Goal: Use online tool/utility: Utilize a website feature to perform a specific function

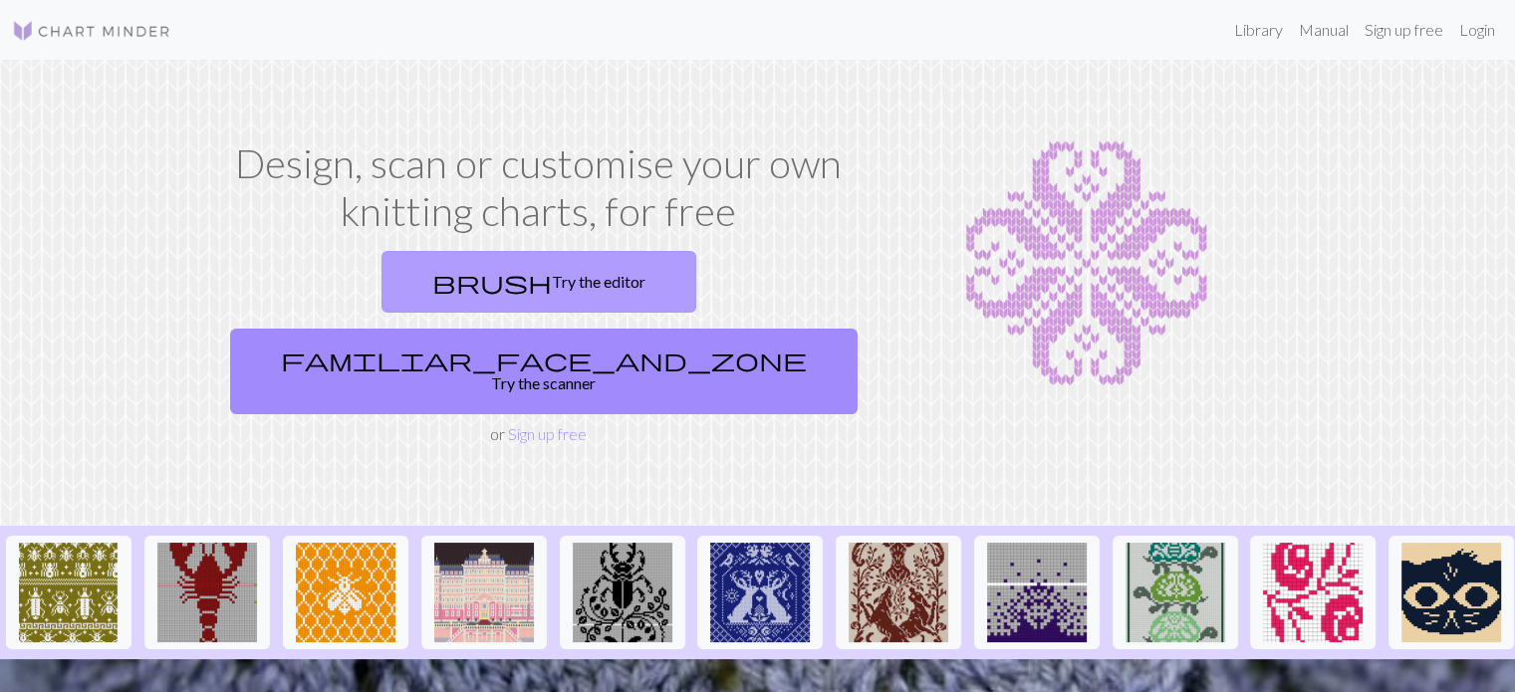
click at [454, 270] on link "brush Try the editor" at bounding box center [538, 282] width 315 height 62
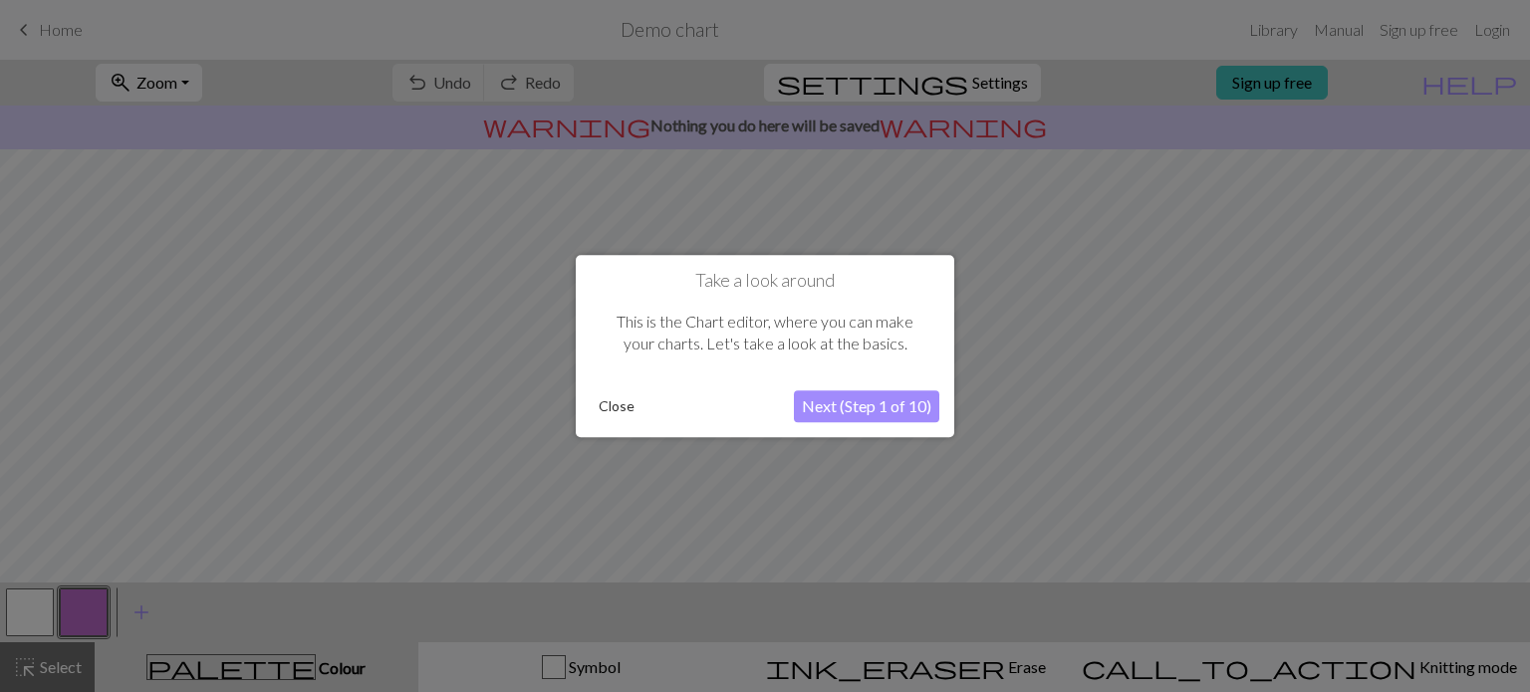
click at [629, 407] on button "Close" at bounding box center [617, 406] width 52 height 30
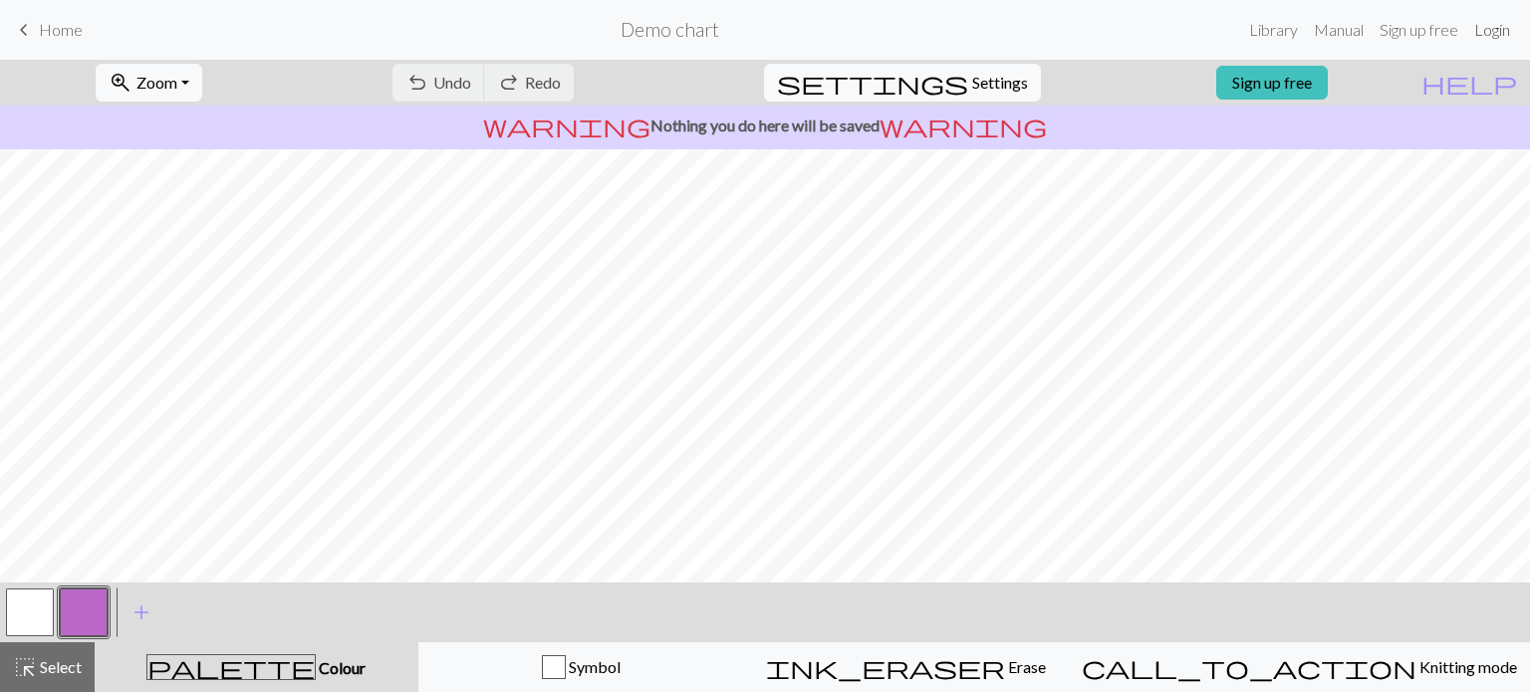
click at [1484, 29] on link "Login" at bounding box center [1492, 30] width 52 height 40
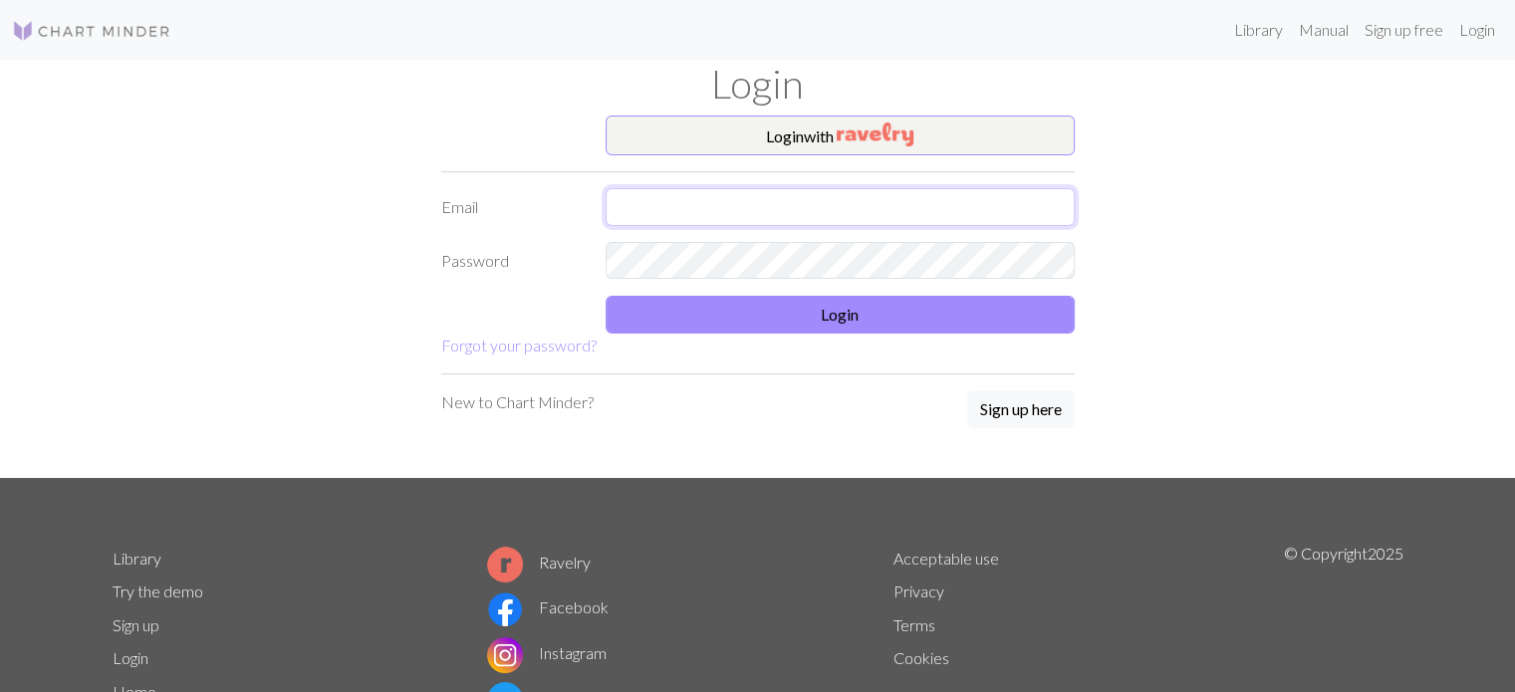
click at [863, 207] on input "text" at bounding box center [840, 207] width 469 height 38
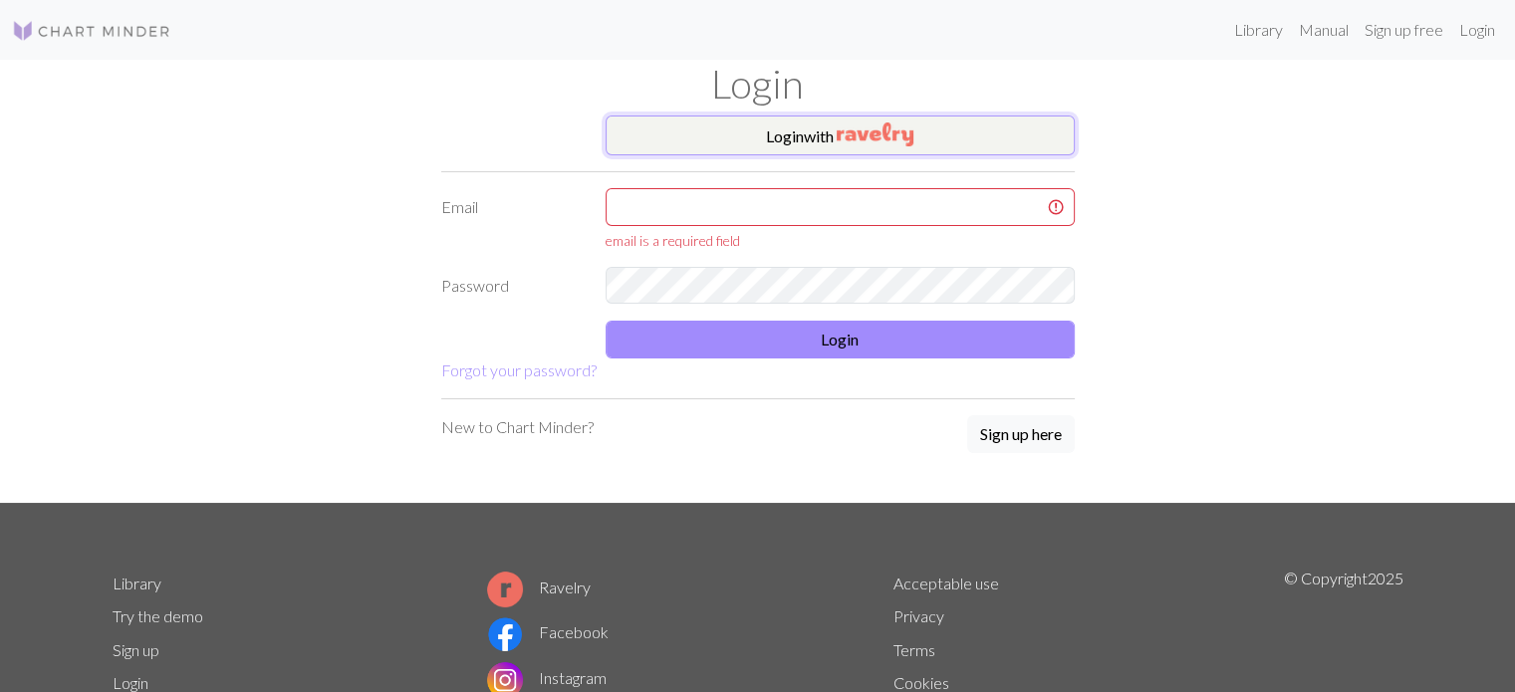
click at [907, 126] on img "button" at bounding box center [875, 135] width 77 height 24
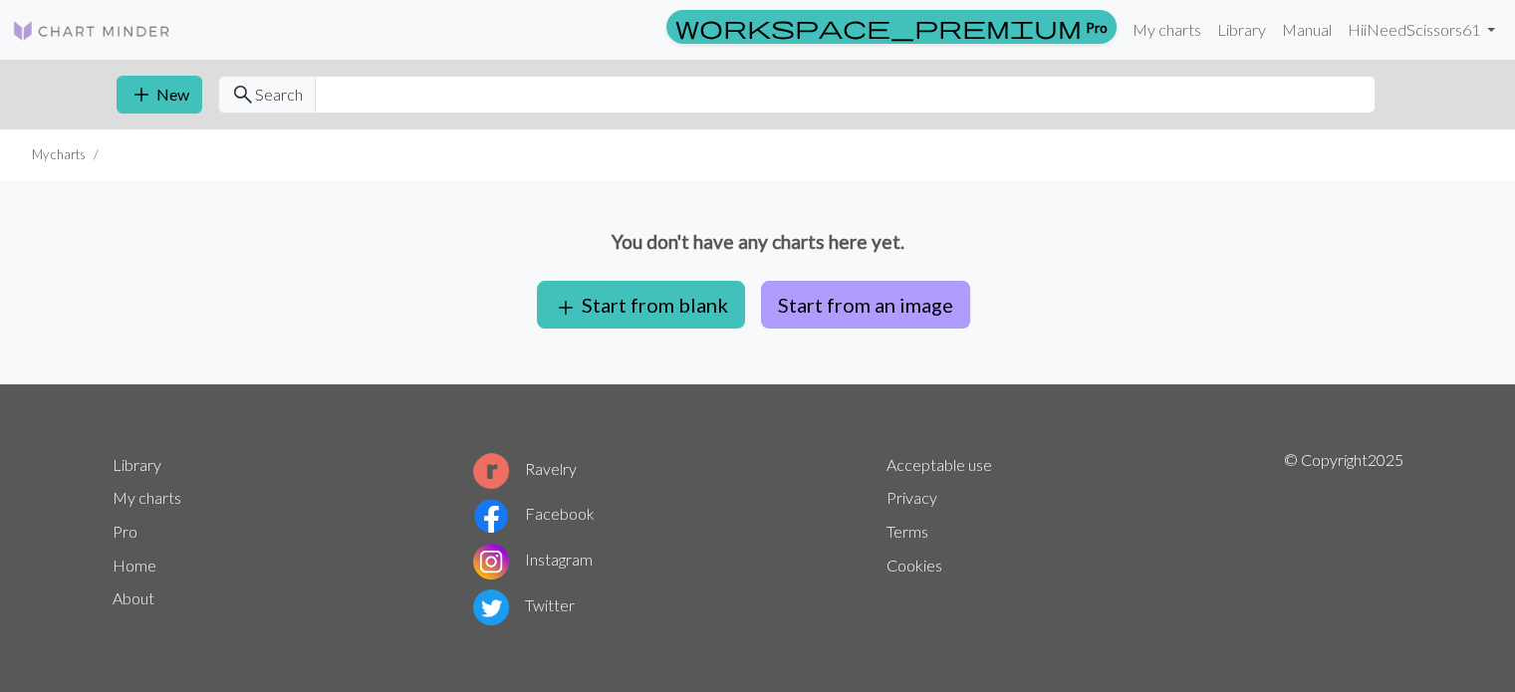
click at [884, 313] on button "Start from an image" at bounding box center [865, 305] width 209 height 48
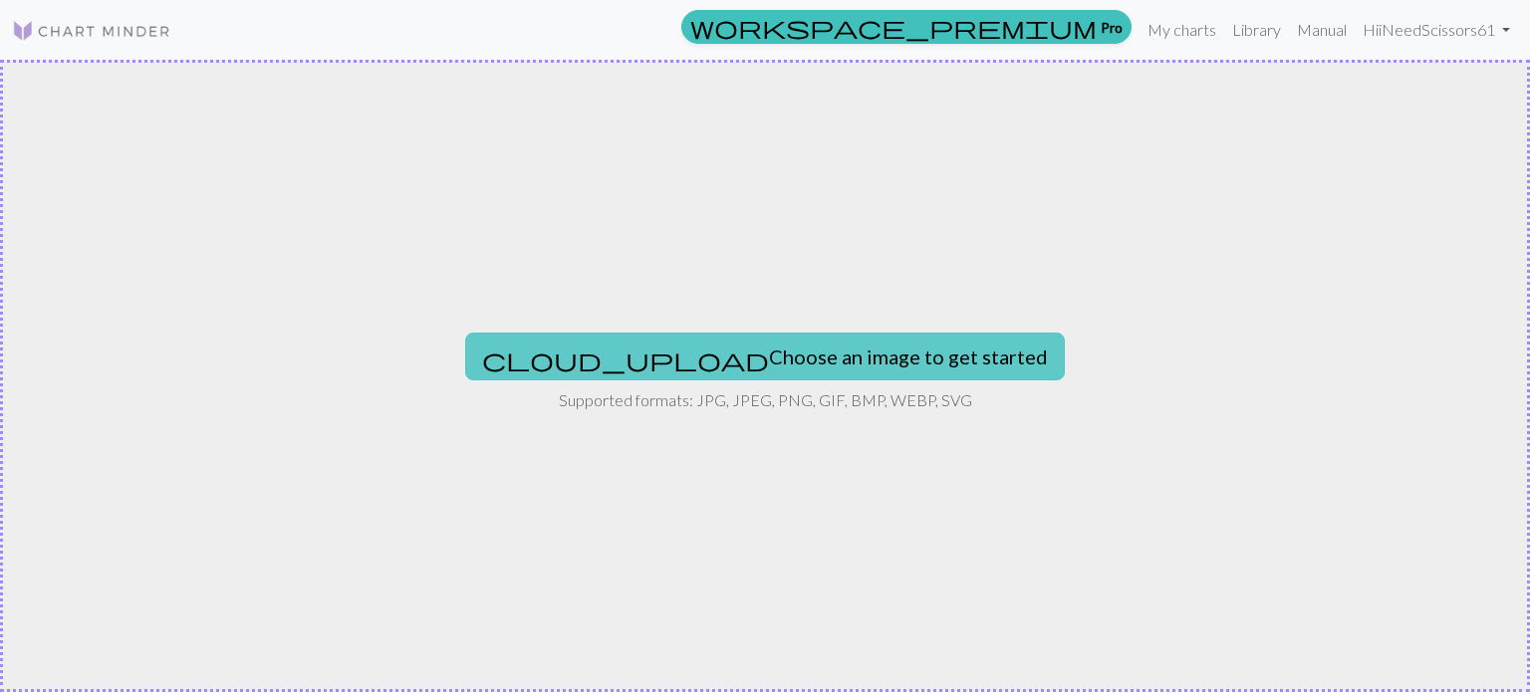
click at [856, 376] on button "cloud_upload Choose an image to get started" at bounding box center [765, 357] width 600 height 48
type input "C:\fakepath\wmremove-transformed.jpeg"
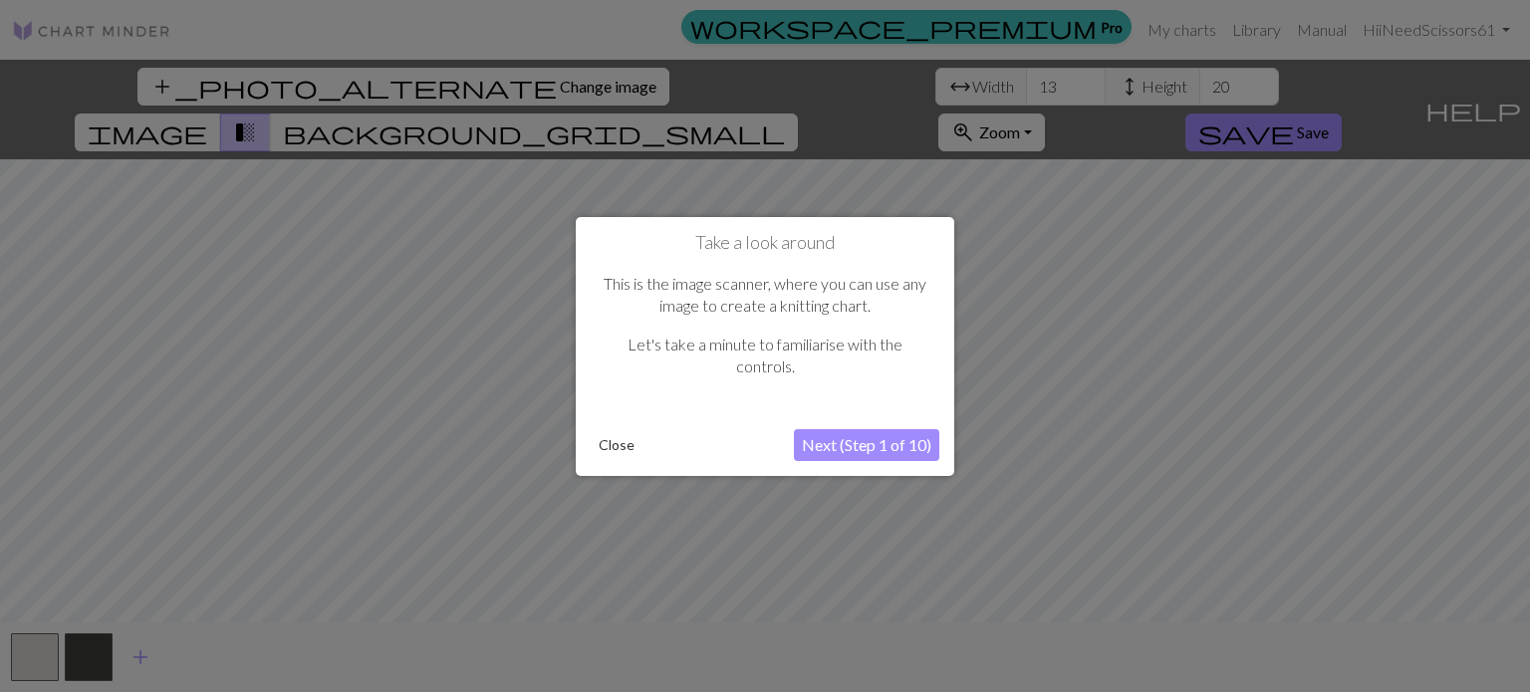
click at [643, 441] on div "Close" at bounding box center [692, 445] width 203 height 30
click at [627, 441] on button "Close" at bounding box center [617, 445] width 52 height 30
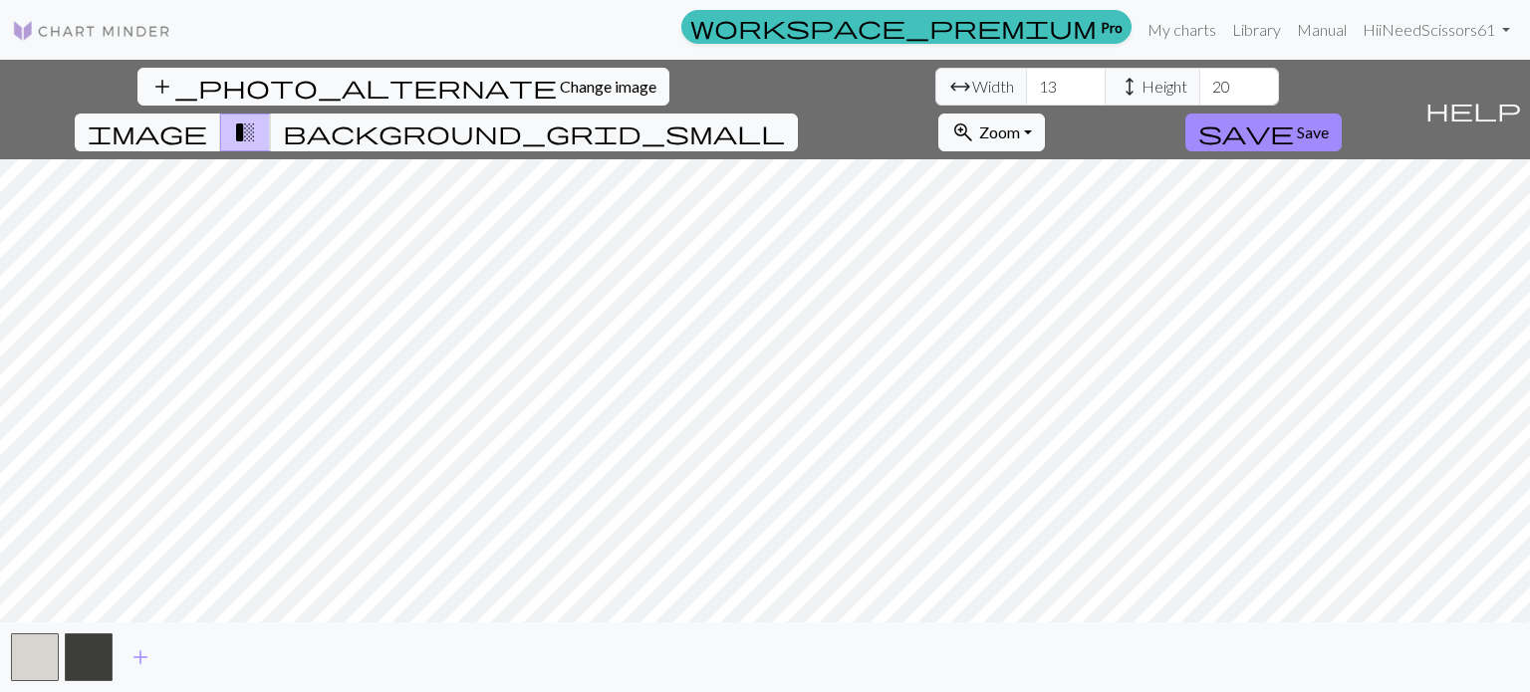
click at [193, 97] on button "add_photo_alternate Change image" at bounding box center [403, 87] width 532 height 38
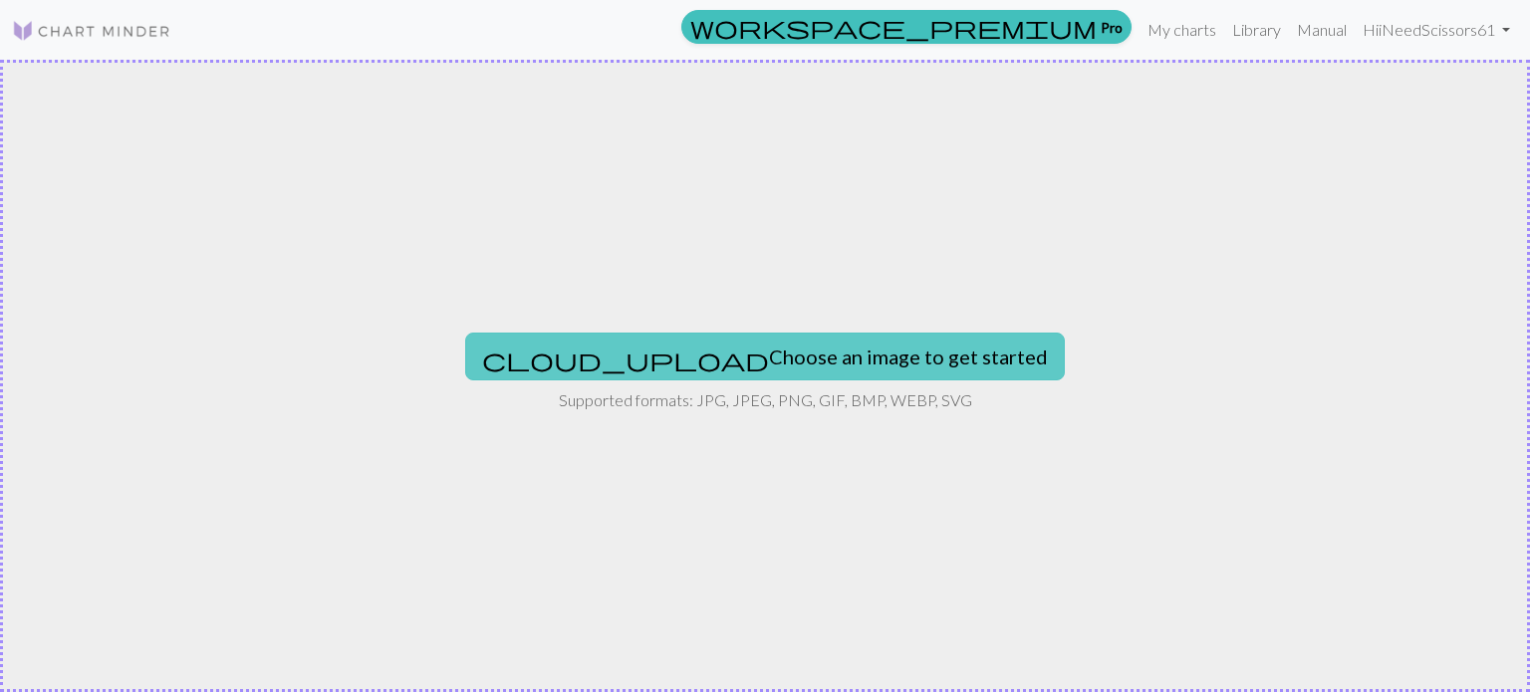
click at [821, 334] on button "cloud_upload Choose an image to get started" at bounding box center [765, 357] width 600 height 48
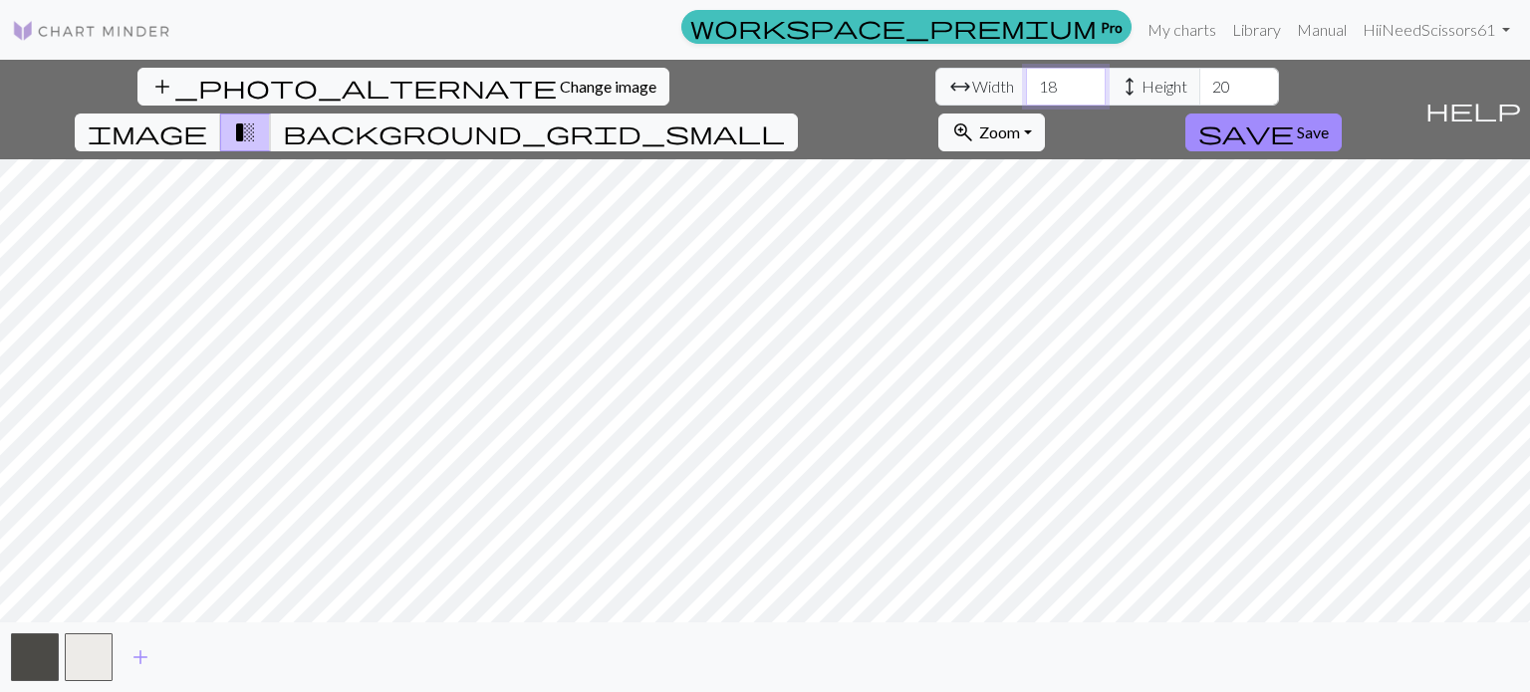
drag, startPoint x: 483, startPoint y: 87, endPoint x: 442, endPoint y: 87, distance: 40.8
click at [1026, 87] on input "18" at bounding box center [1066, 87] width 80 height 38
type input "35"
drag, startPoint x: 645, startPoint y: 85, endPoint x: 600, endPoint y: 87, distance: 45.9
click at [935, 87] on div "arrow_range Width 35 height Height 20" at bounding box center [1107, 87] width 344 height 38
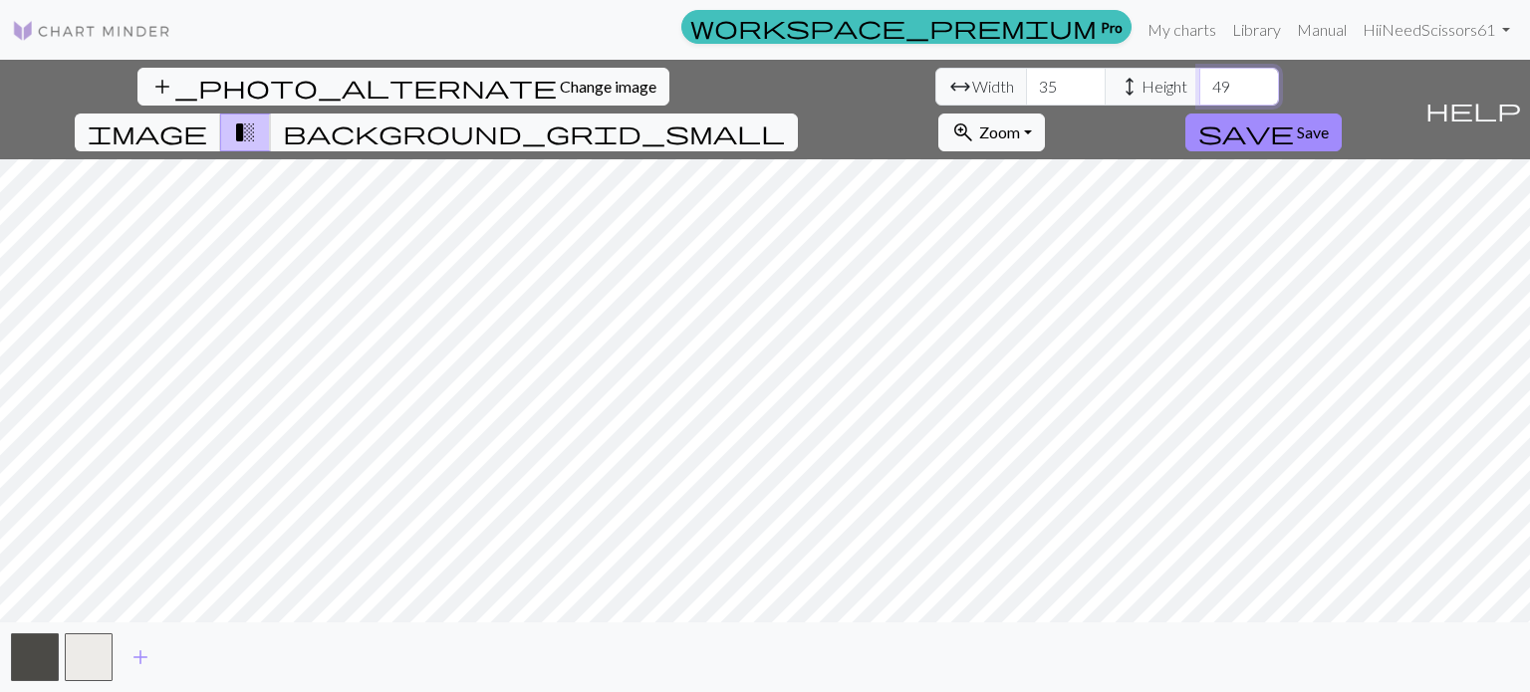
type input "49"
click at [798, 114] on button "background_grid_small" at bounding box center [534, 133] width 528 height 38
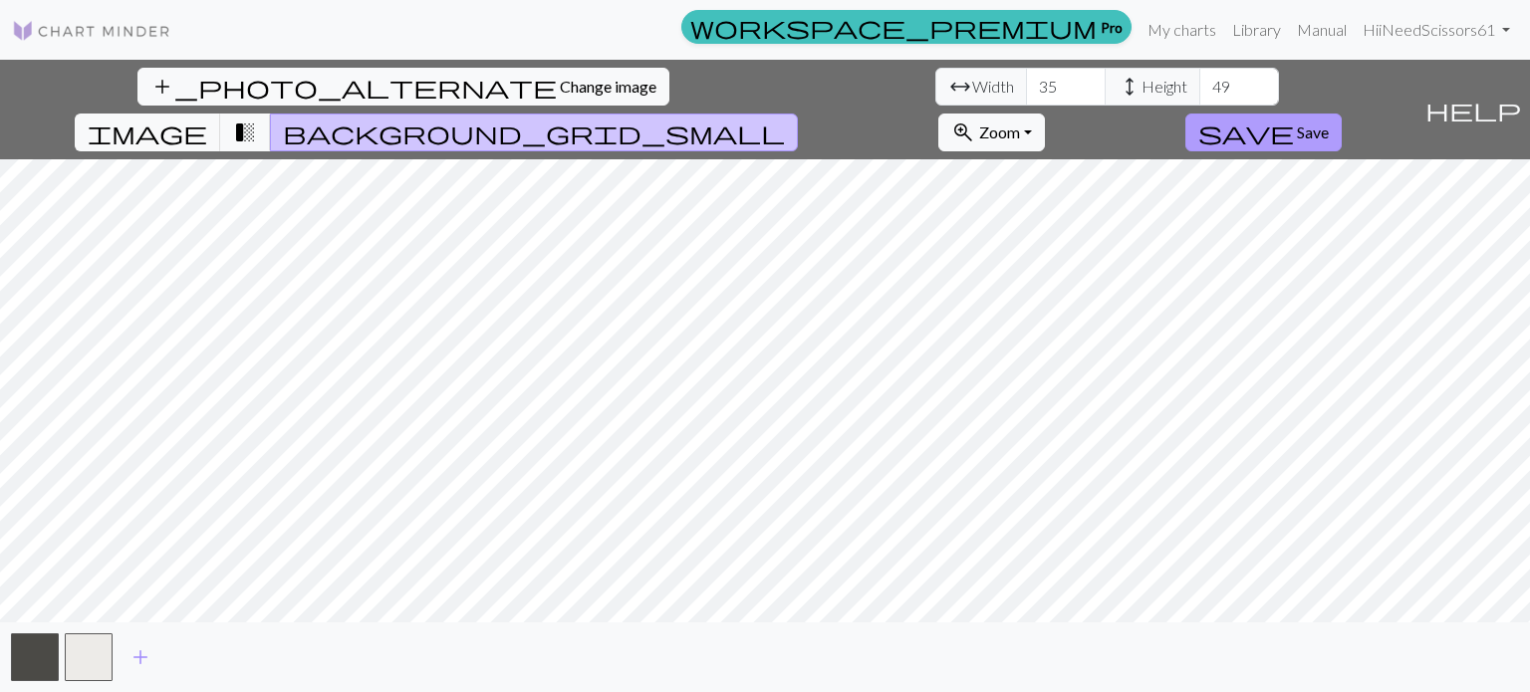
click at [1342, 114] on button "save Save" at bounding box center [1263, 133] width 156 height 38
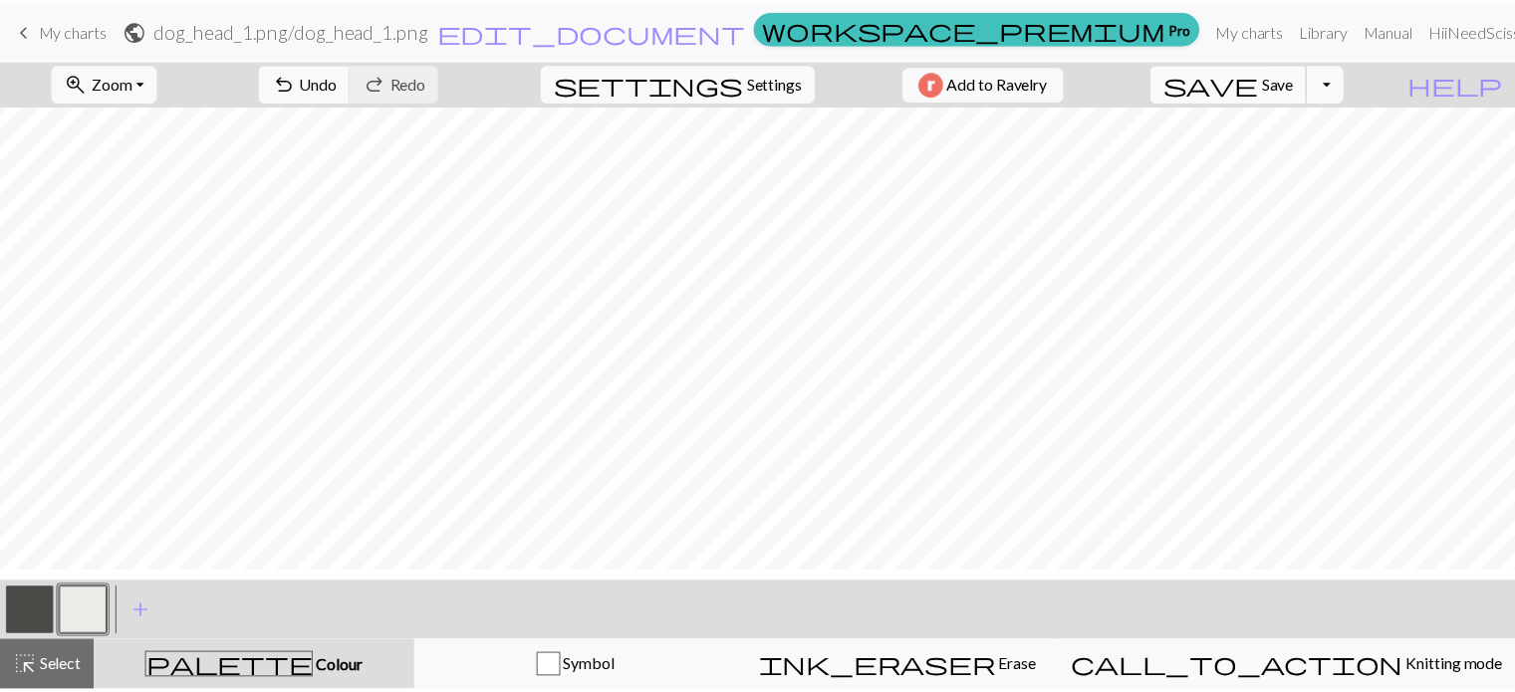
scroll to position [463, 0]
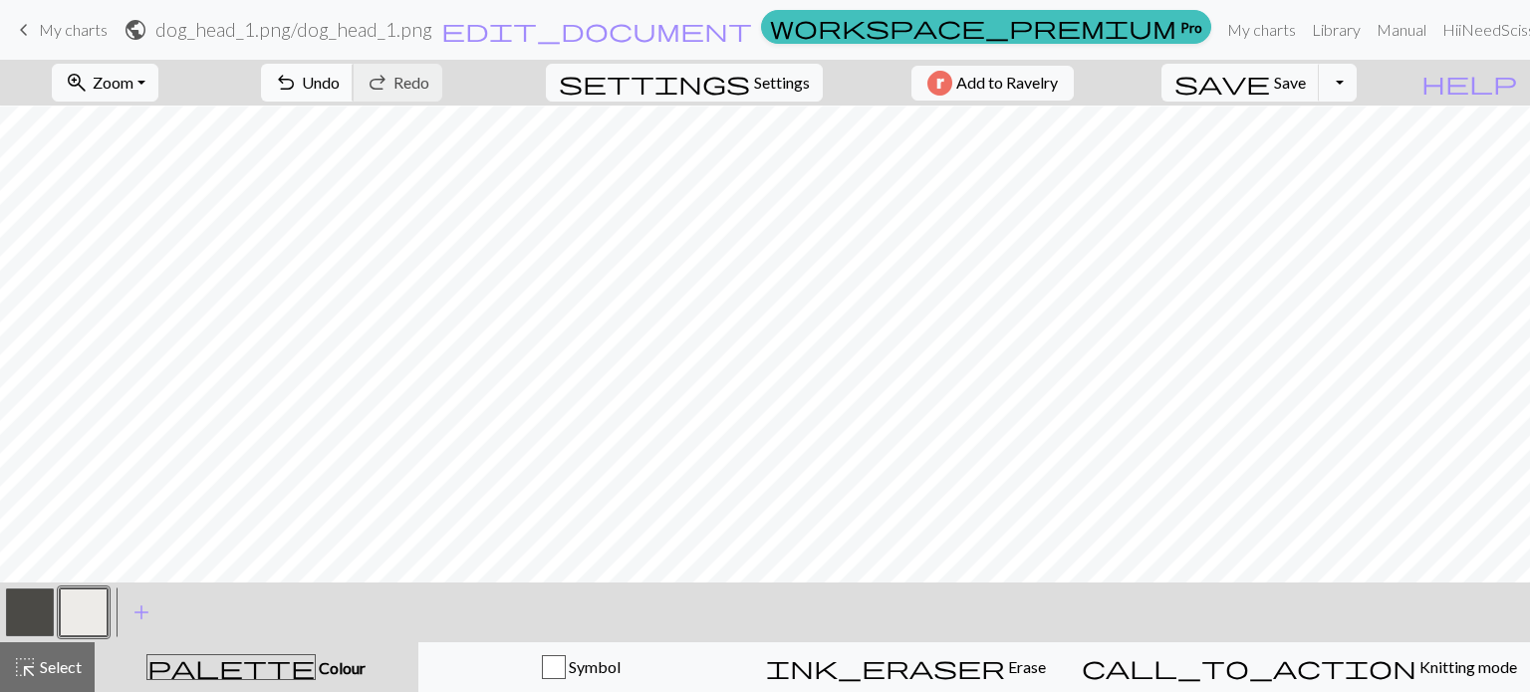
click at [298, 77] on span "undo" at bounding box center [286, 83] width 24 height 28
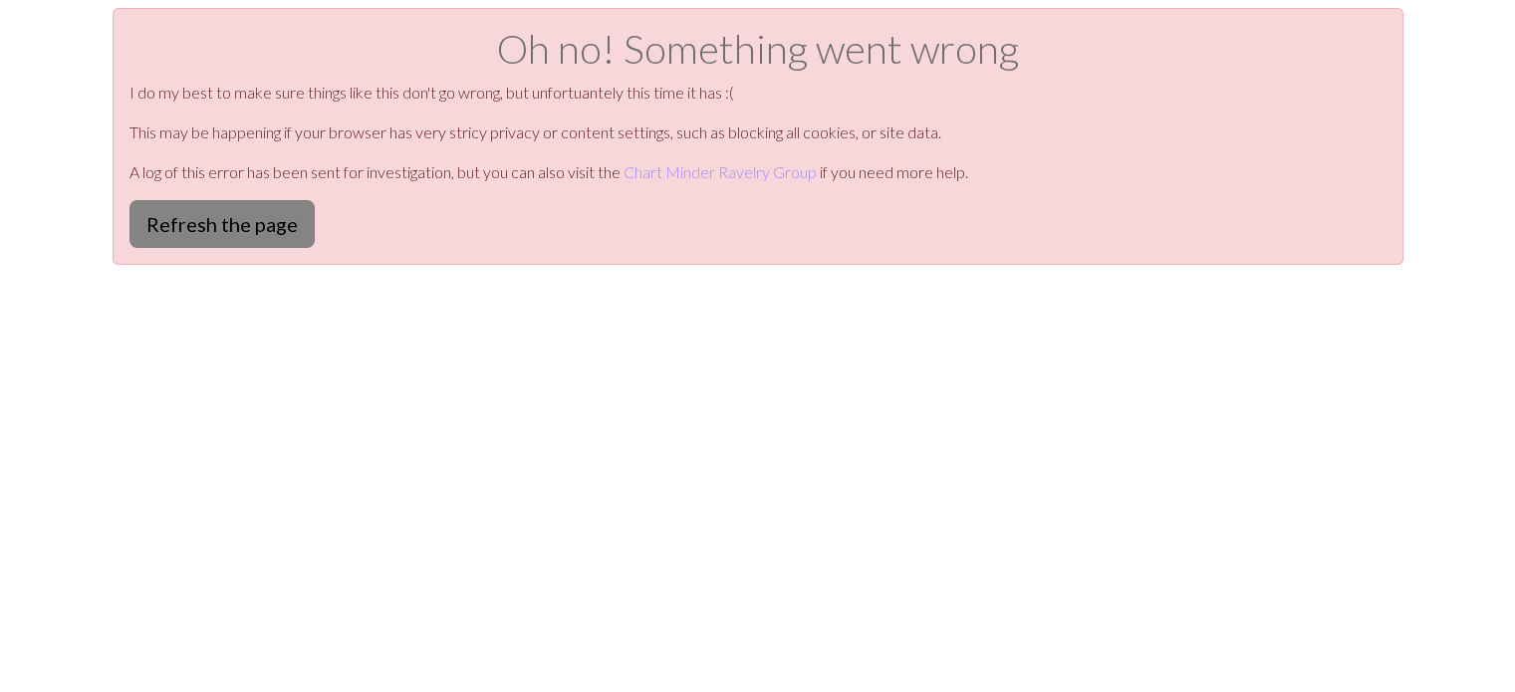
click at [188, 234] on button "Refresh the page" at bounding box center [221, 224] width 185 height 48
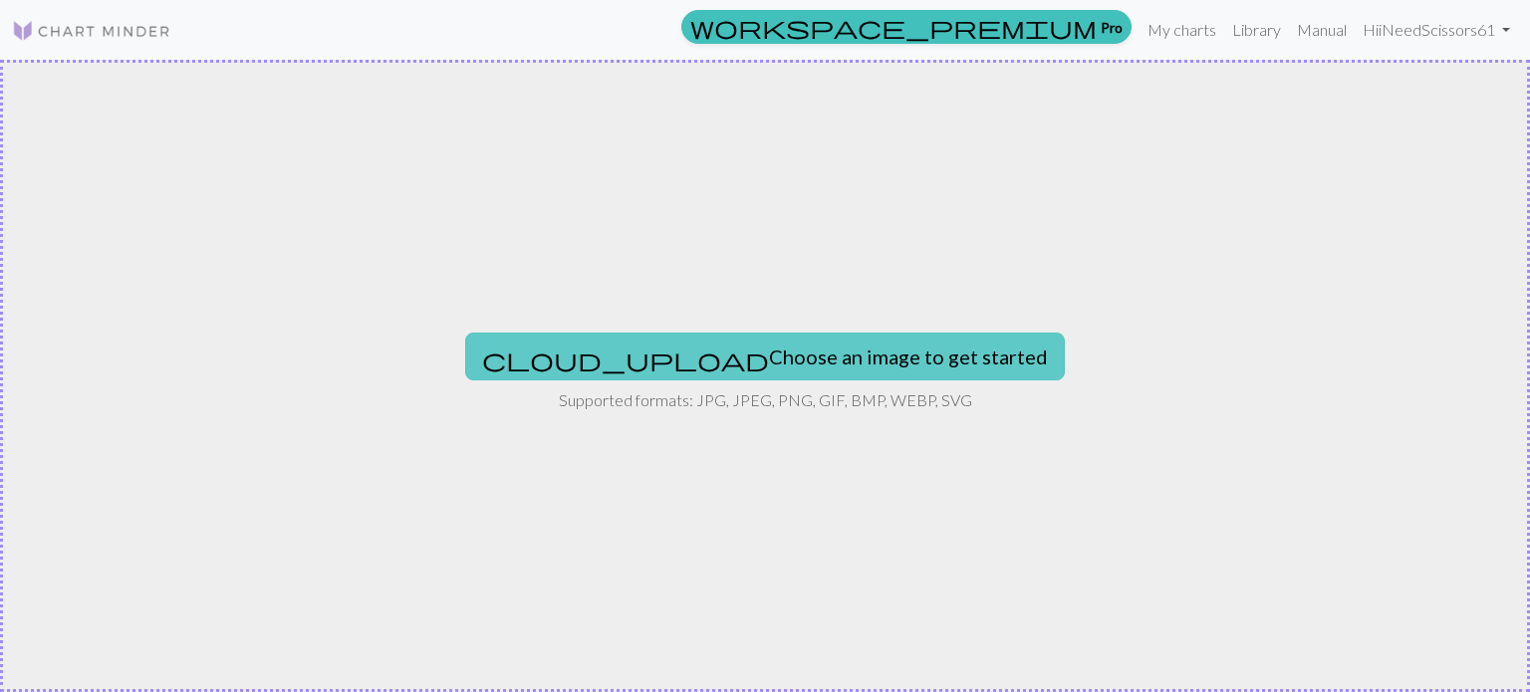
click at [685, 336] on button "cloud_upload Choose an image to get started" at bounding box center [765, 357] width 600 height 48
type input "C:\fakepath\dog_head_1.png"
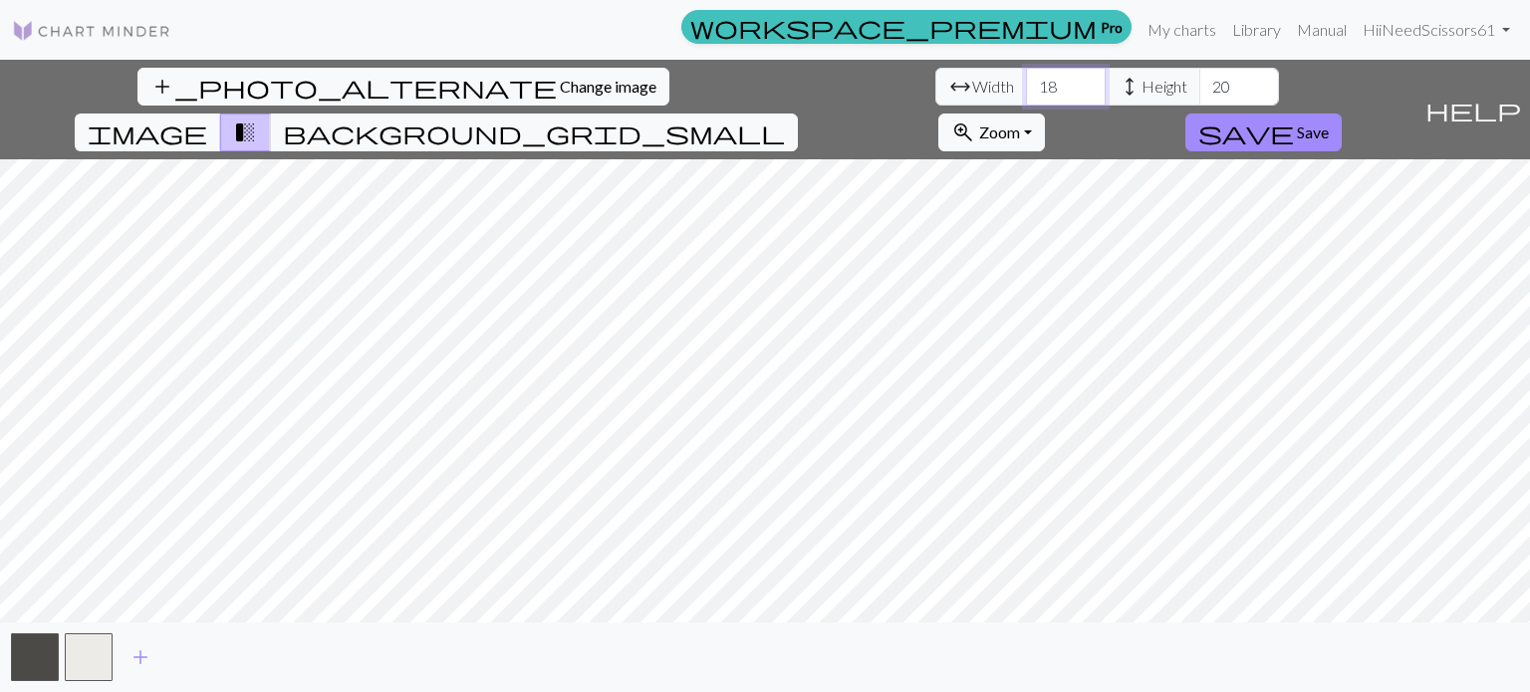
drag, startPoint x: 475, startPoint y: 97, endPoint x: 438, endPoint y: 101, distance: 37.1
click at [1026, 101] on input "18" at bounding box center [1066, 87] width 80 height 38
type input "29"
drag, startPoint x: 645, startPoint y: 83, endPoint x: 560, endPoint y: 79, distance: 85.8
click at [935, 79] on div "arrow_range Width 29 height Height 20" at bounding box center [1107, 87] width 344 height 38
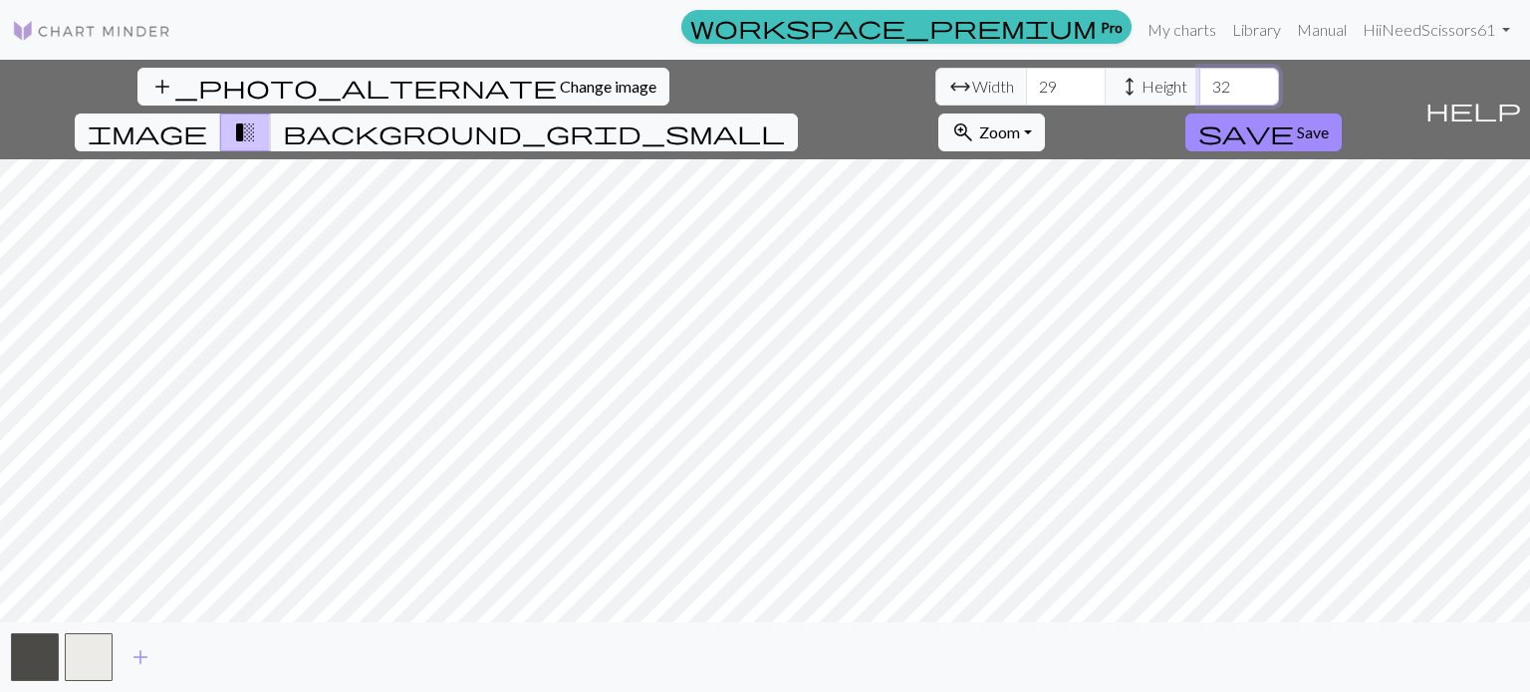
type input "32"
click at [207, 119] on span "image" at bounding box center [148, 133] width 120 height 28
click at [1329, 123] on span "Save" at bounding box center [1313, 132] width 32 height 19
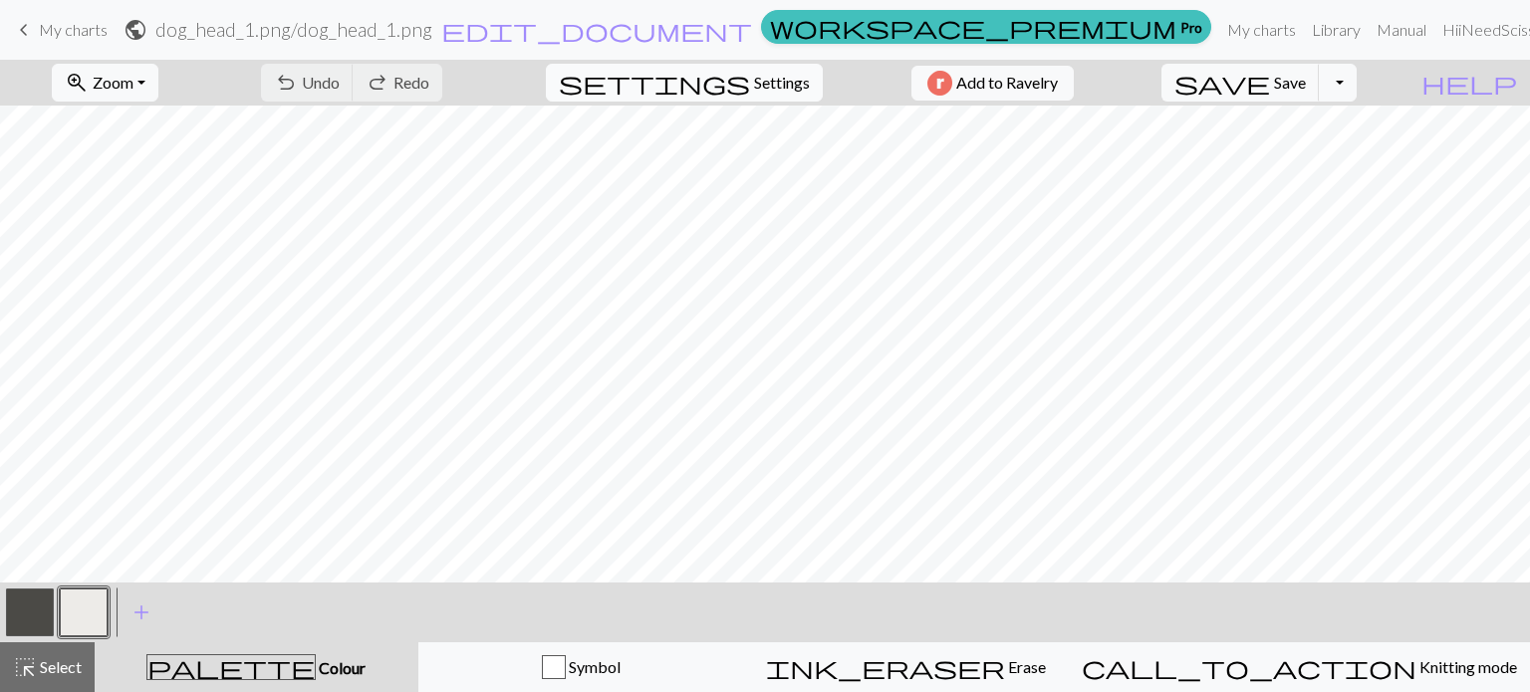
click at [758, 76] on span "Settings" at bounding box center [782, 83] width 56 height 24
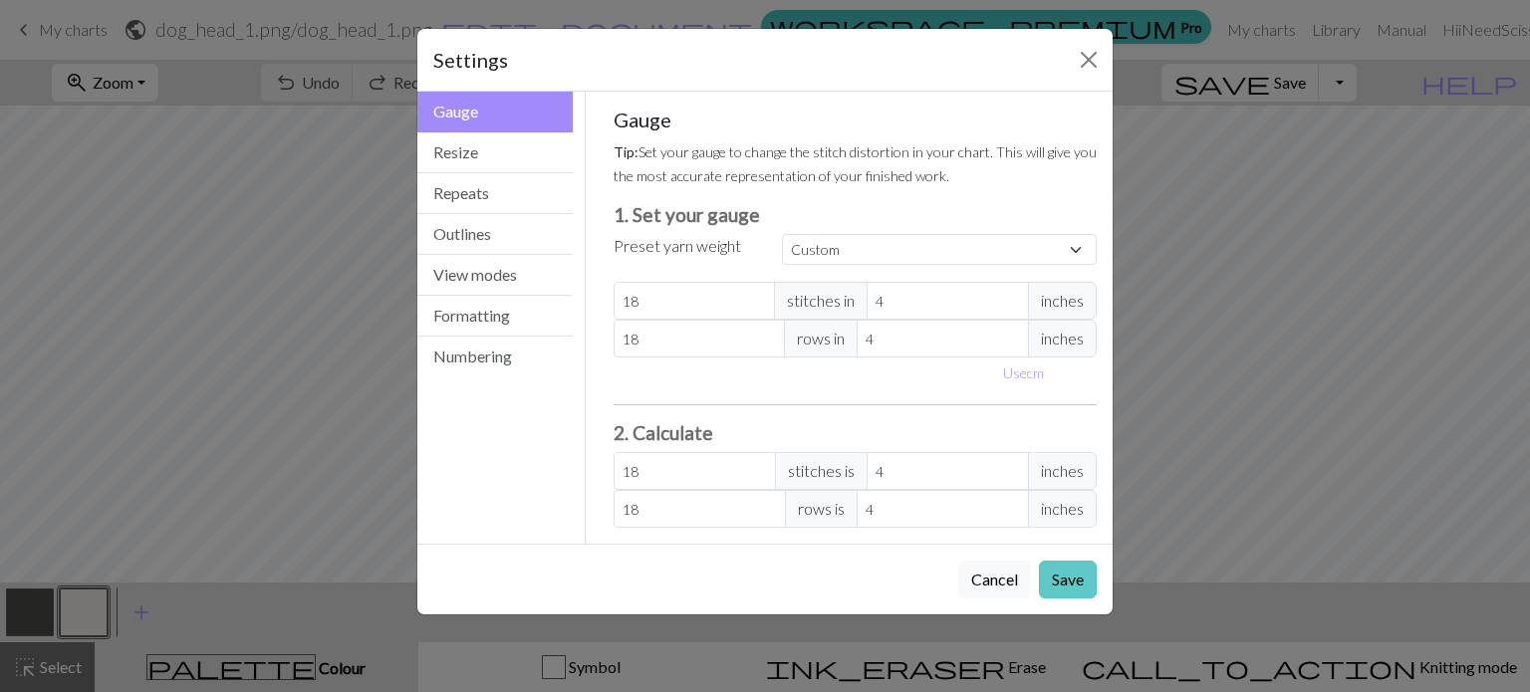
click at [1074, 577] on button "Save" at bounding box center [1068, 580] width 58 height 38
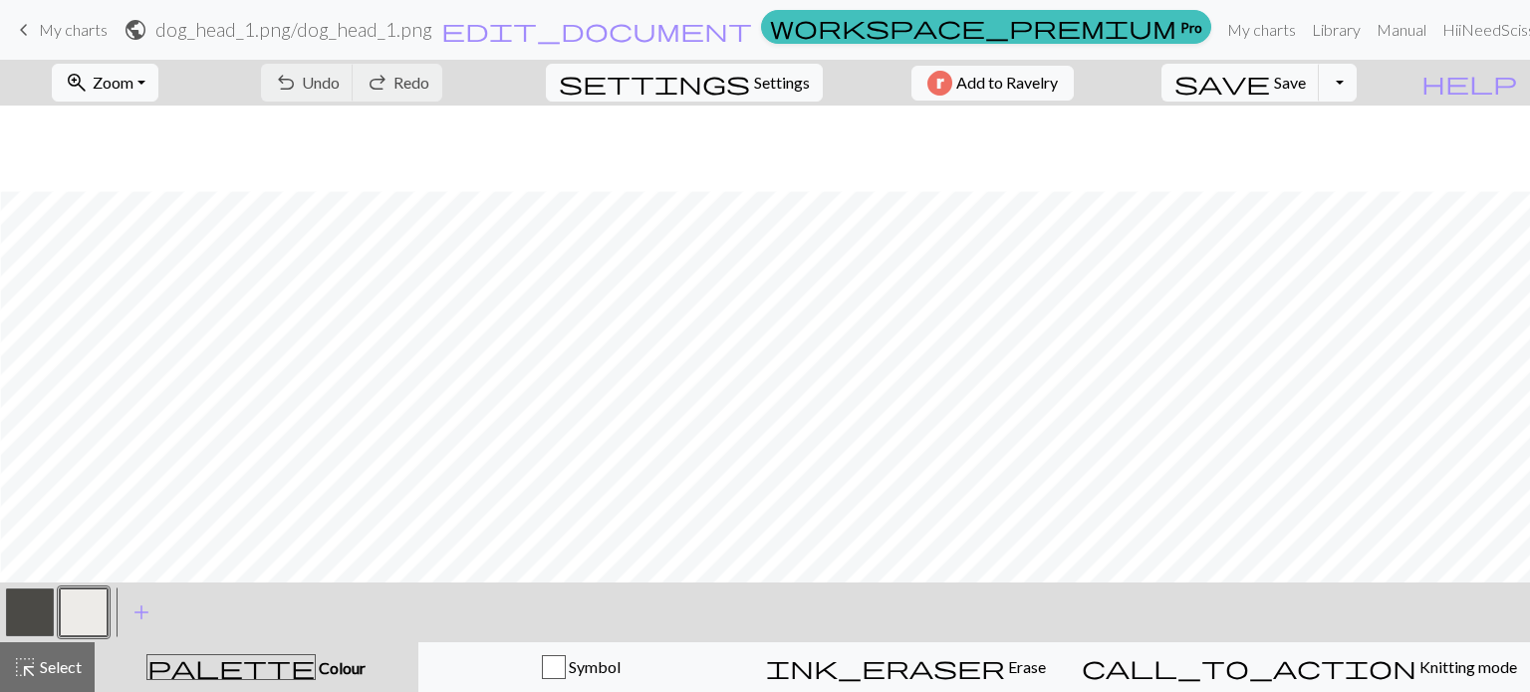
scroll to position [264, 0]
click at [316, 660] on span "Colour" at bounding box center [341, 667] width 50 height 19
click at [340, 79] on span "Undo" at bounding box center [321, 82] width 38 height 19
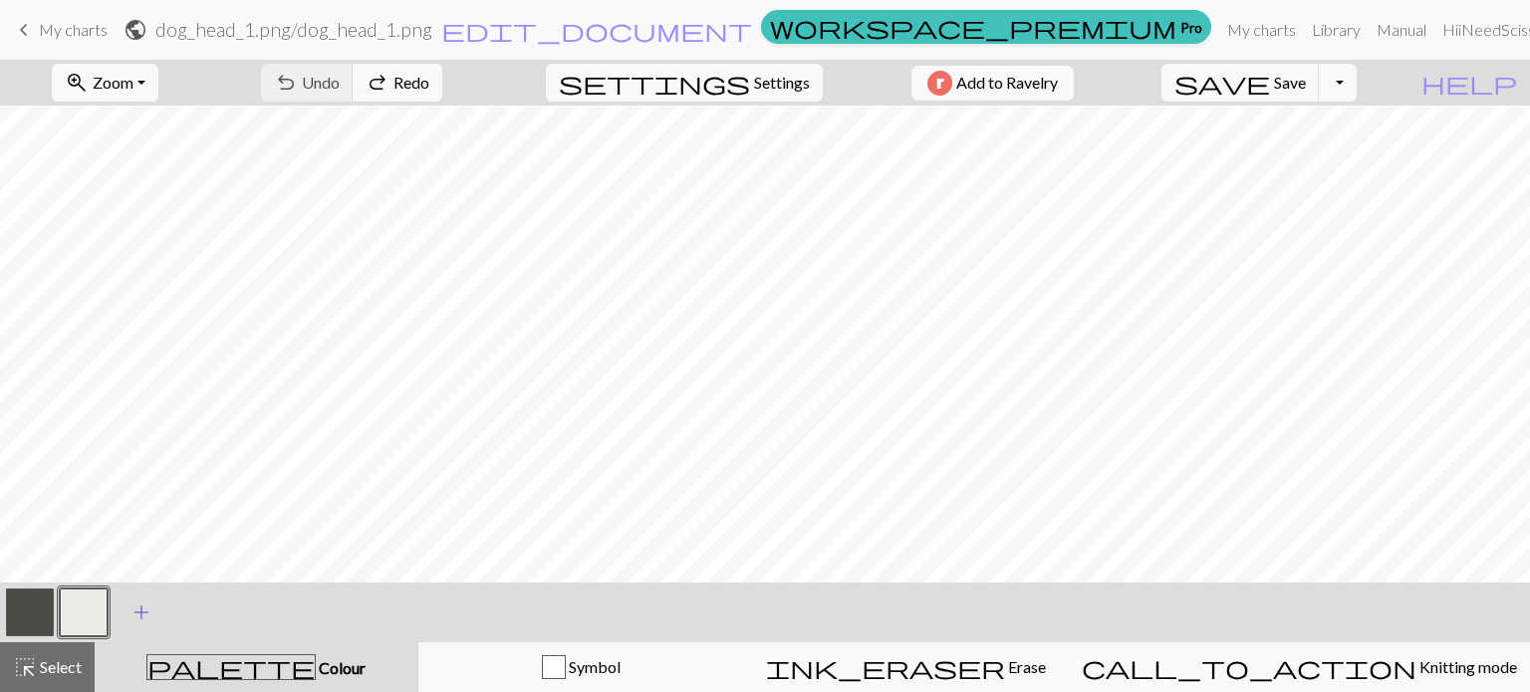
click at [127, 617] on button "add Add a colour" at bounding box center [142, 613] width 50 height 50
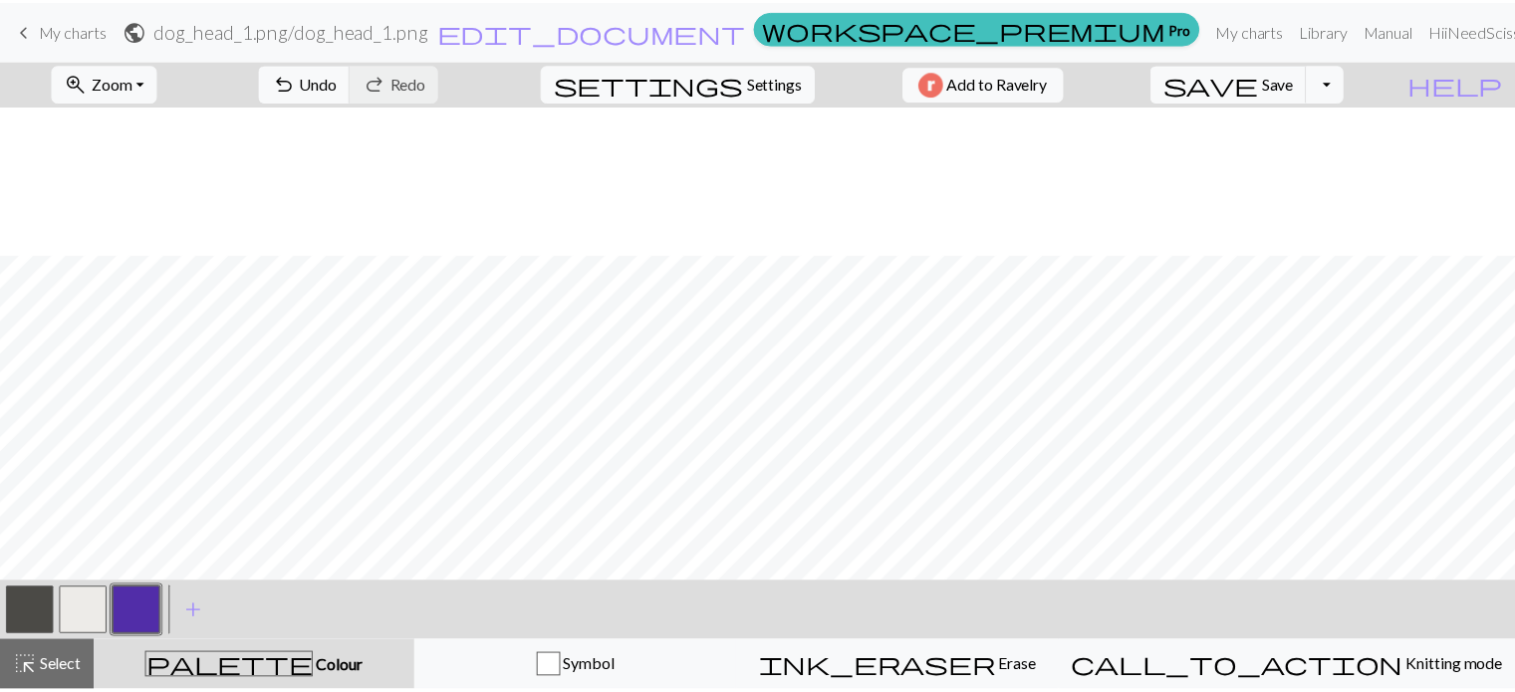
scroll to position [264, 0]
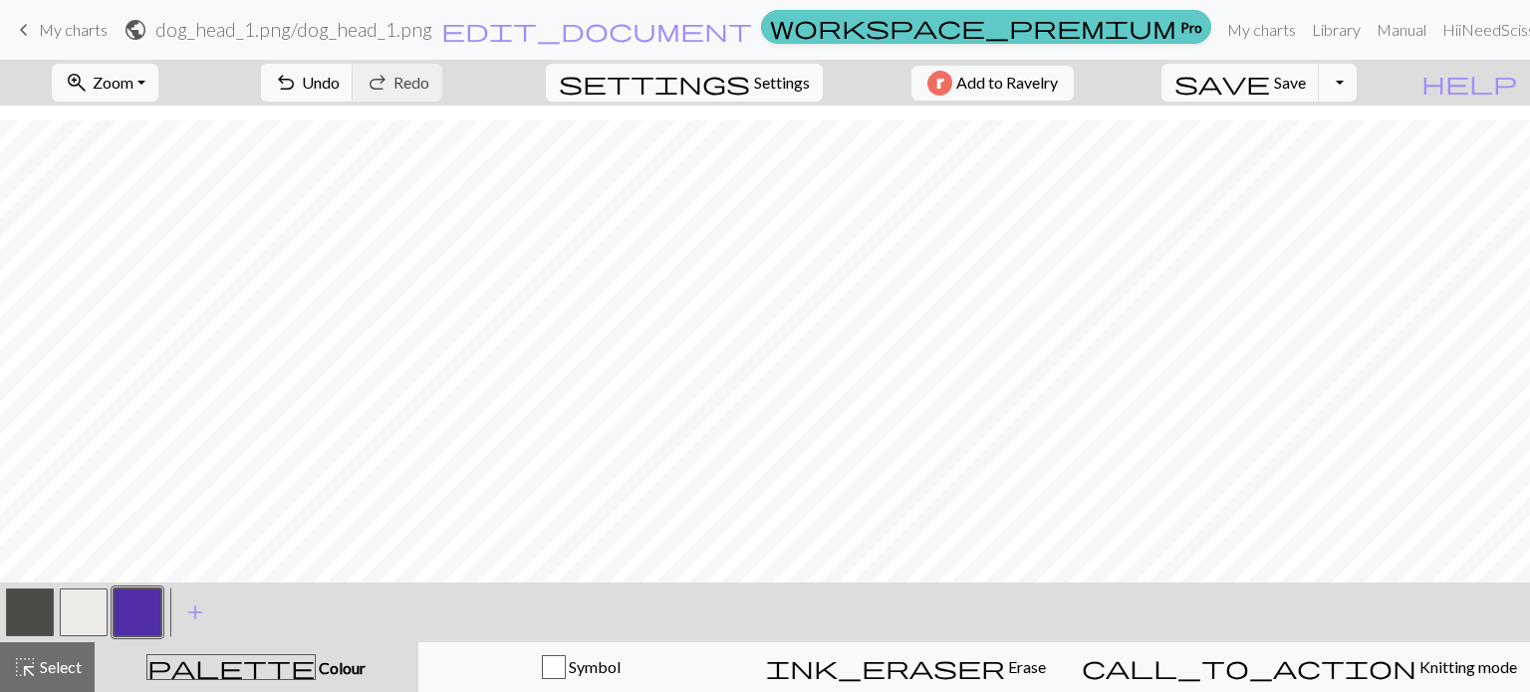
click at [1100, 31] on link "workspace_premium Pro" at bounding box center [986, 27] width 450 height 34
